Goal: Navigation & Orientation: Find specific page/section

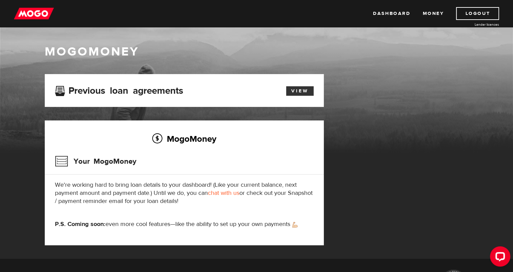
click at [304, 94] on link "View" at bounding box center [299, 90] width 27 height 9
click at [498, 259] on icon "Open LiveChat chat widget" at bounding box center [500, 256] width 6 height 4
click at [390, 15] on link "Dashboard" at bounding box center [391, 13] width 37 height 13
